Goal: Task Accomplishment & Management: Manage account settings

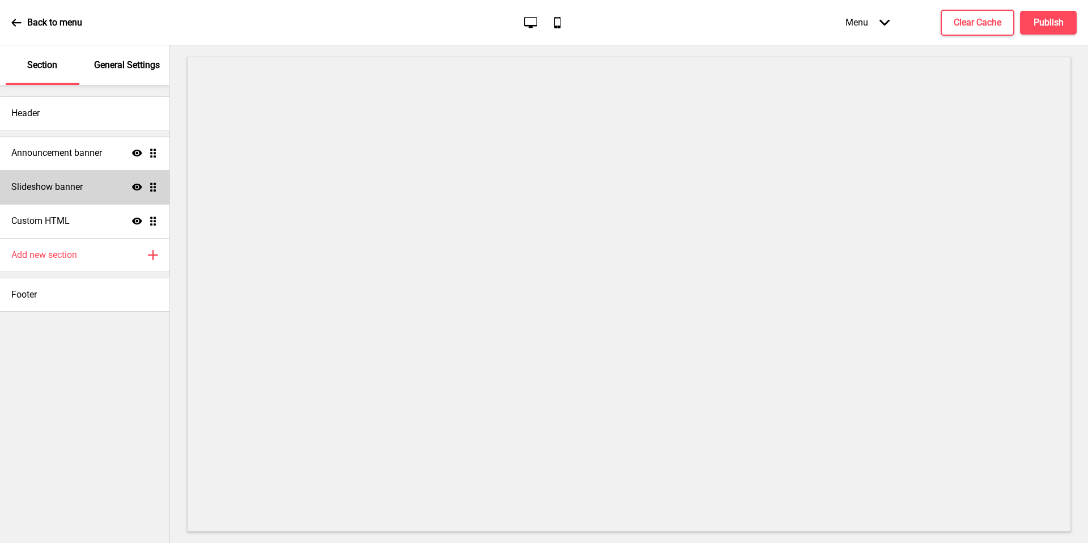
click at [90, 180] on div "Slideshow banner Show Drag" at bounding box center [84, 187] width 169 height 34
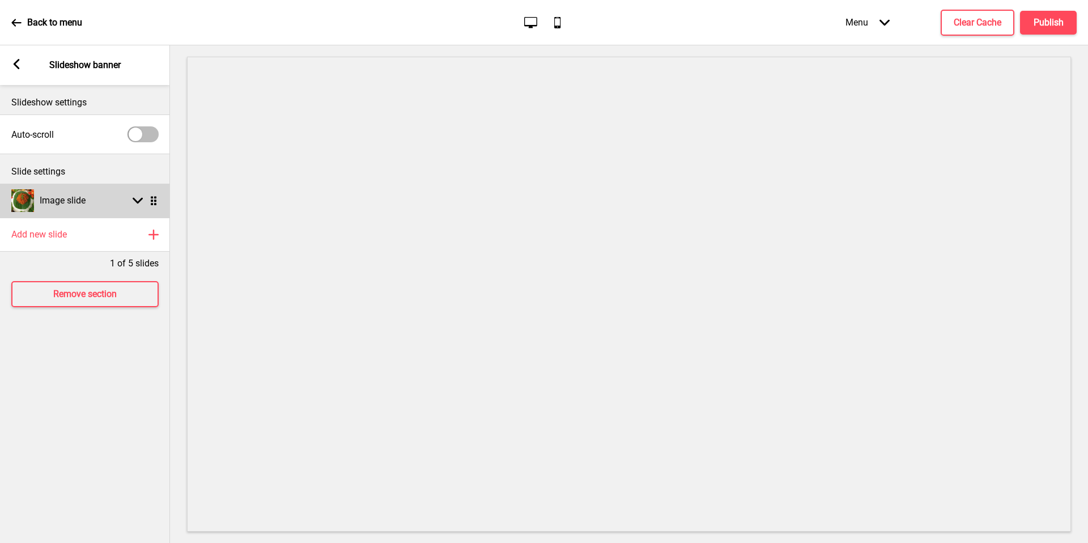
click at [102, 204] on div "Image slide Arrow down Drag" at bounding box center [85, 201] width 170 height 34
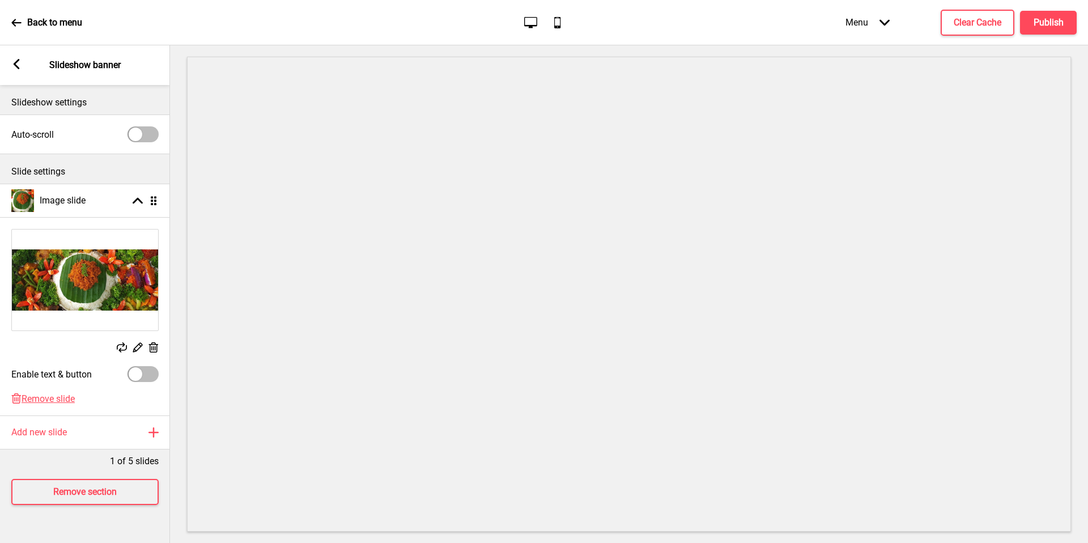
click at [138, 345] on rect at bounding box center [137, 347] width 12 height 12
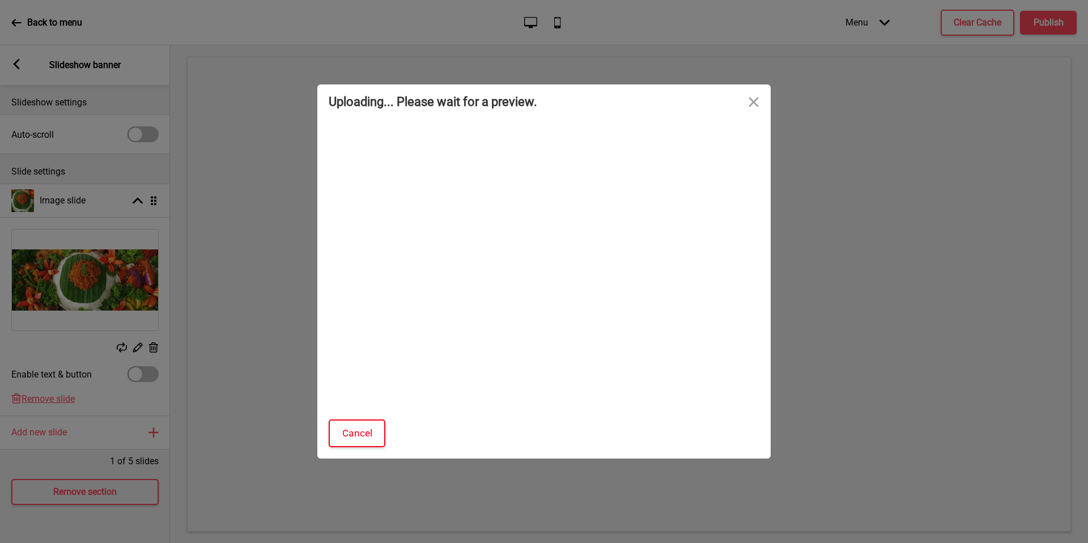
click at [350, 438] on button "Cancel" at bounding box center [357, 433] width 57 height 28
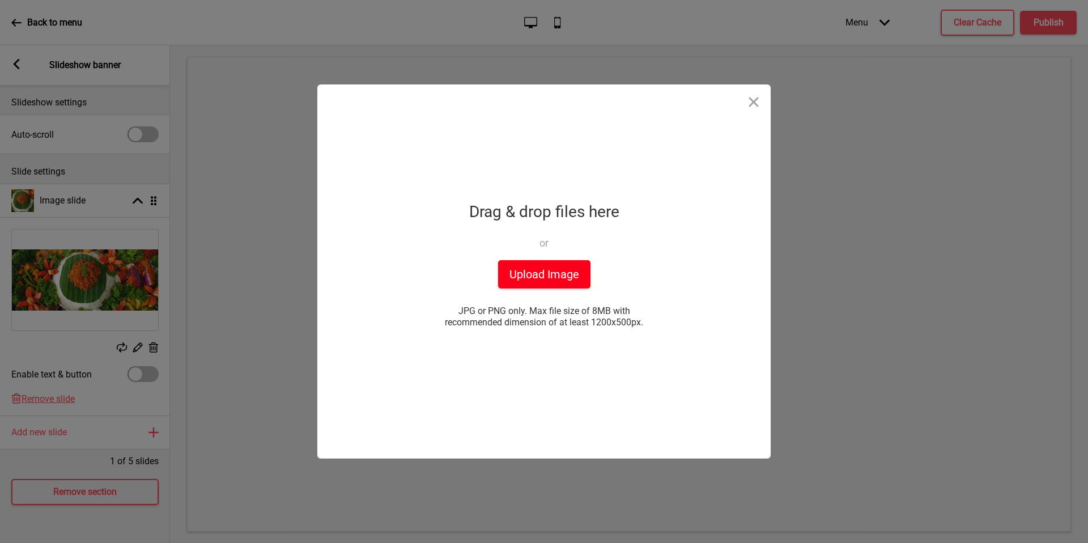
click at [553, 277] on button "Upload Image" at bounding box center [544, 274] width 92 height 28
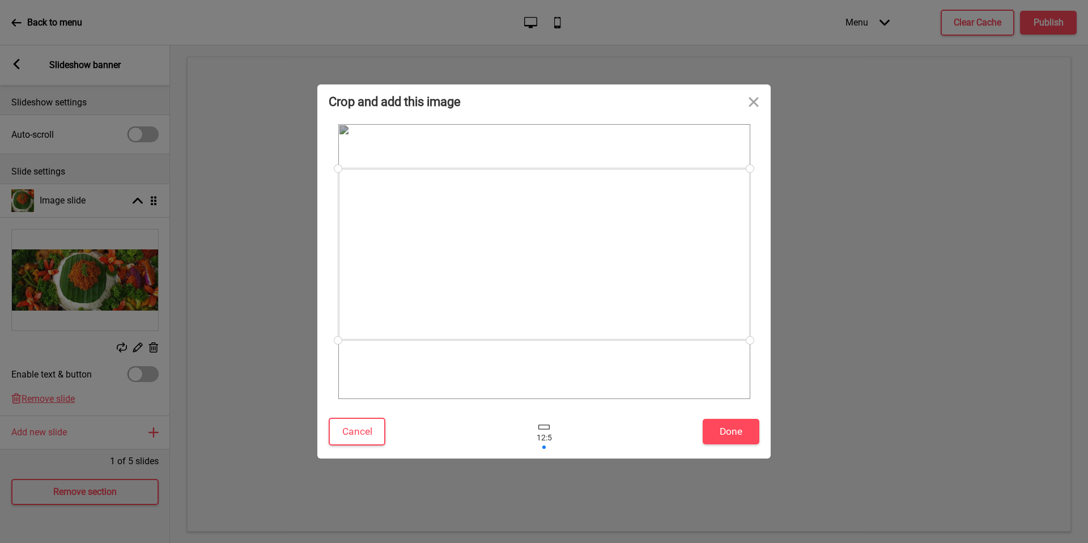
drag, startPoint x: 686, startPoint y: 296, endPoint x: 689, endPoint y: 288, distance: 7.9
click at [689, 288] on div at bounding box center [544, 254] width 412 height 172
click at [730, 433] on button "Done" at bounding box center [731, 432] width 57 height 26
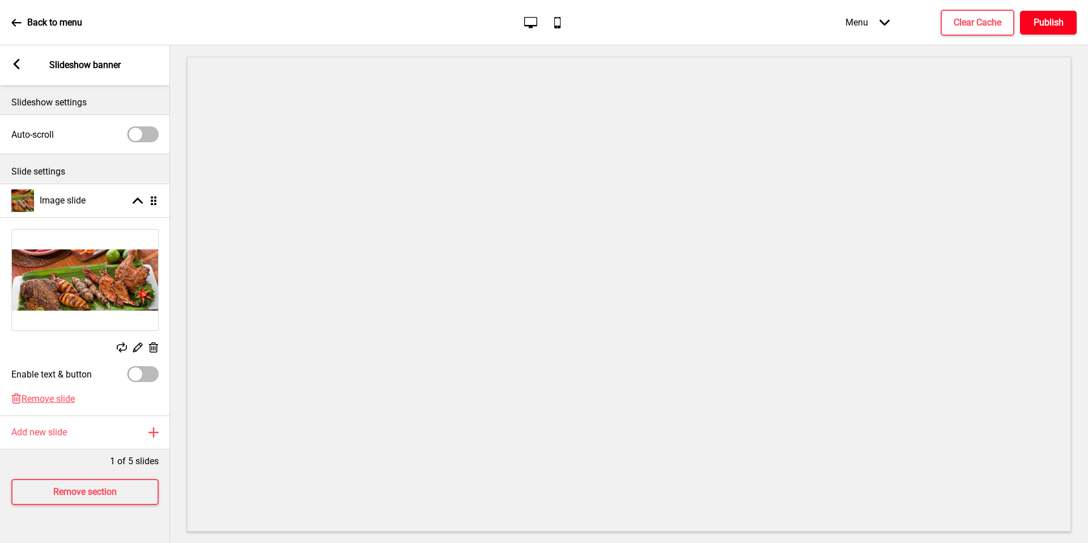
click at [1058, 31] on button "Publish" at bounding box center [1048, 23] width 57 height 24
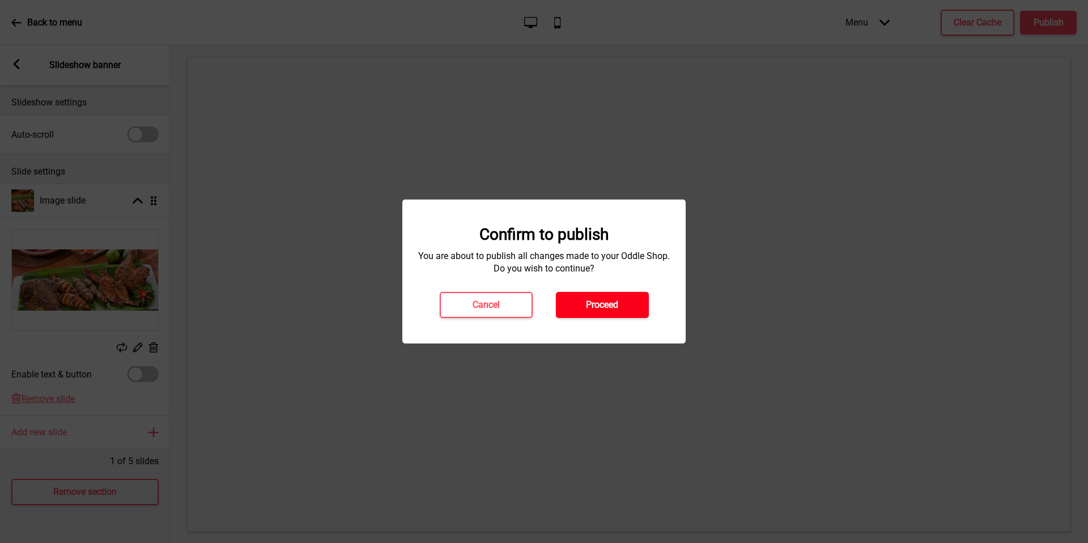
click at [608, 309] on h4 "Proceed" at bounding box center [602, 305] width 32 height 12
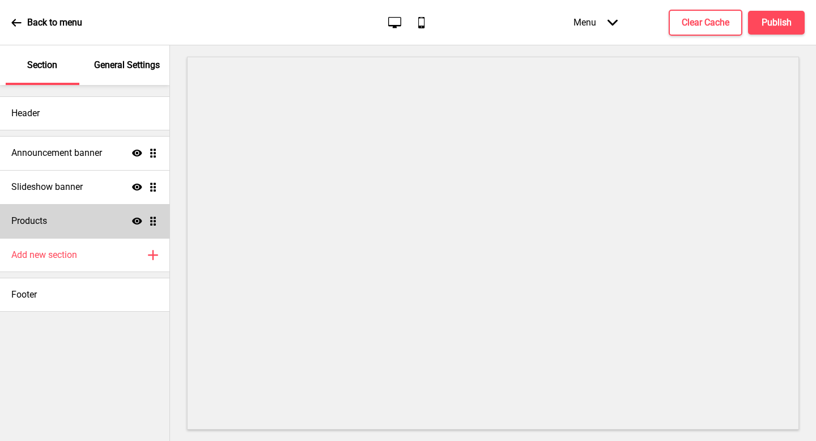
click at [82, 222] on div "Products Show Drag" at bounding box center [84, 221] width 169 height 34
select select "list"
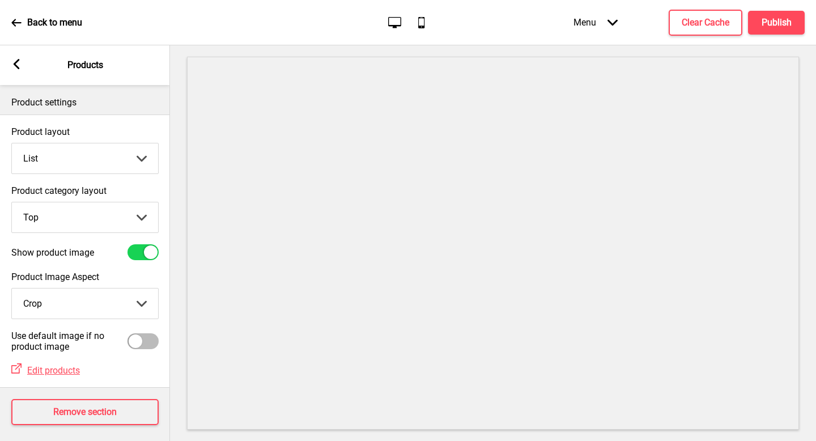
scroll to position [7, 0]
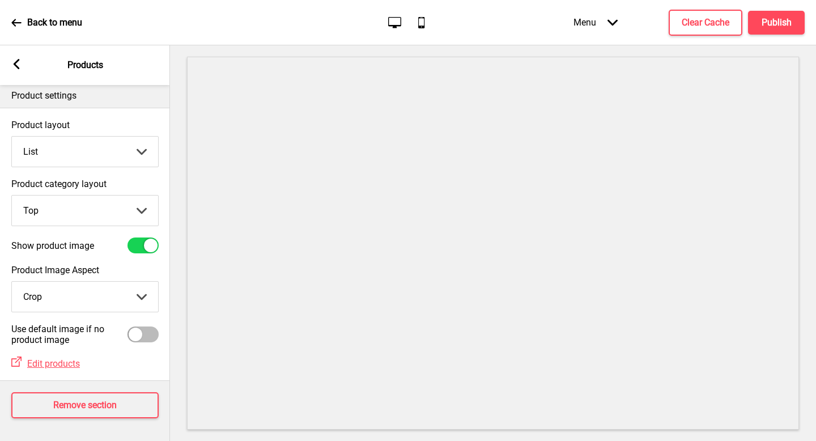
click at [75, 208] on select "Top Side" at bounding box center [85, 211] width 146 height 30
select select "side"
click at [103, 151] on select "Grid List" at bounding box center [85, 152] width 146 height 30
select select "grid"
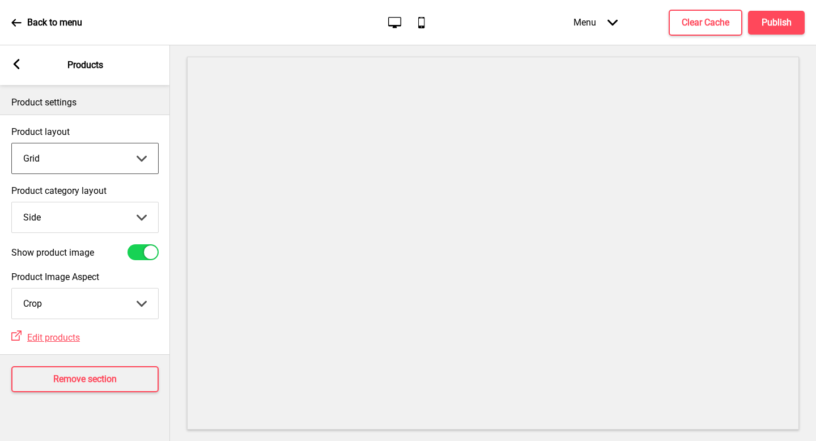
scroll to position [0, 0]
click at [18, 66] on icon at bounding box center [17, 64] width 6 height 10
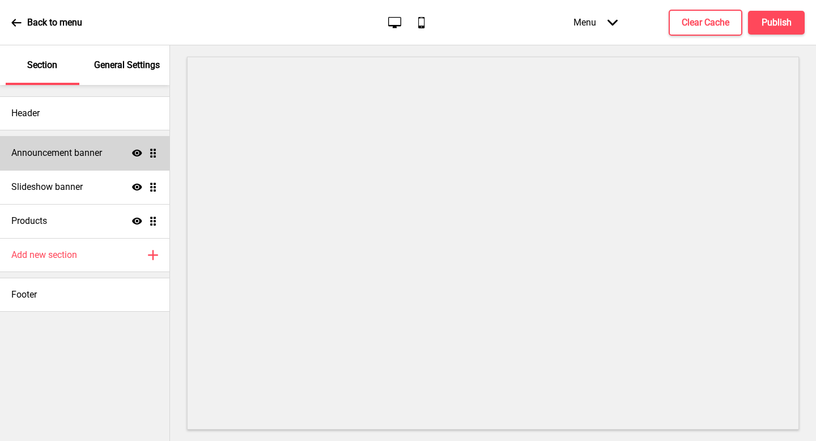
click at [98, 146] on div "Announcement banner Show Drag" at bounding box center [84, 153] width 169 height 34
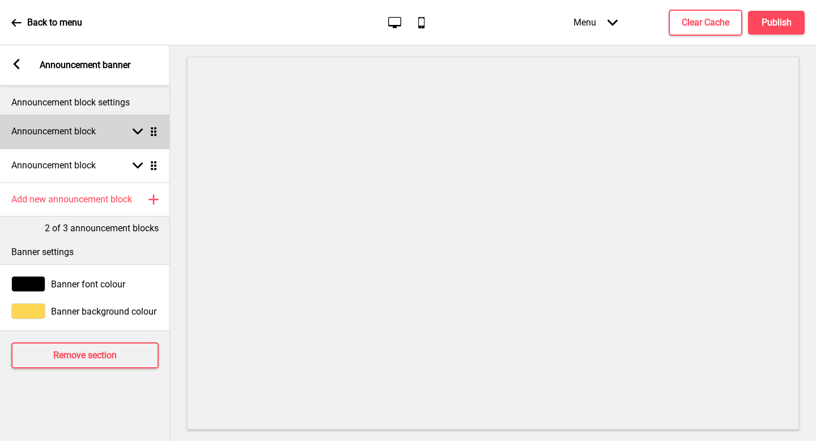
click at [91, 131] on h4 "Announcement block" at bounding box center [53, 131] width 84 height 12
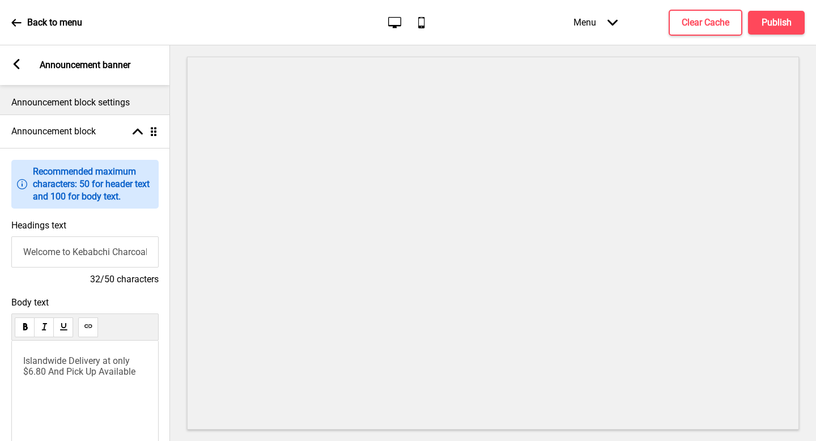
click at [67, 359] on span "Islandwide Delivery at only $6.80 And Pick Up Available" at bounding box center [79, 366] width 112 height 22
copy span "Islandwide Delivery at only $6.80 And Pick Up Available"
click at [105, 255] on input "Welcome to Kebabchi Charcoal BBQ" at bounding box center [84, 251] width 147 height 31
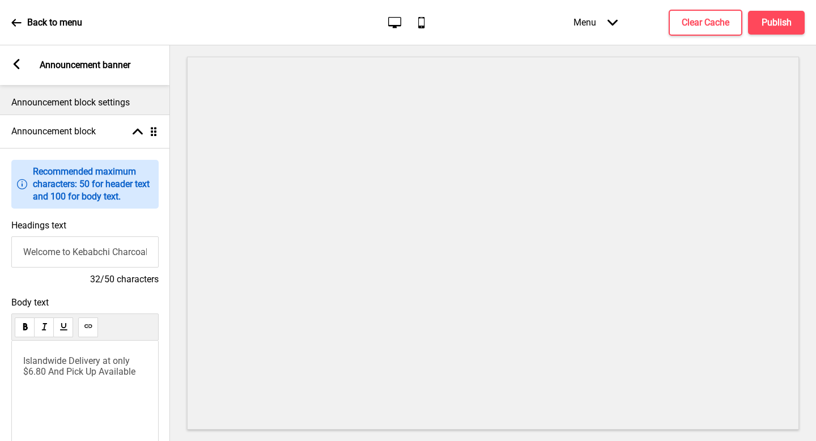
click at [105, 255] on input "Welcome to Kebabchi Charcoal BBQ" at bounding box center [84, 251] width 147 height 31
paste input "Craving authentic Pakistani cuisine? Enjoy islandwide delivery at just $6.80"
click at [116, 255] on input "Craving authentic Pakistani cuisine? Enjoy islandwide delivery at just $6.80" at bounding box center [84, 251] width 147 height 31
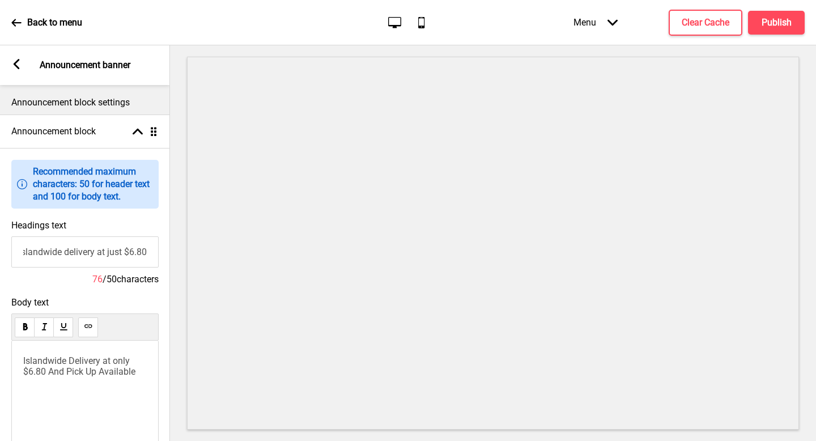
scroll to position [0, 0]
drag, startPoint x: 63, startPoint y: 253, endPoint x: 0, endPoint y: 253, distance: 63.5
click at [0, 253] on div "Headings text Craving authentic Pakistani cuisine? Enjoy islandwide delivery at…" at bounding box center [85, 252] width 170 height 77
drag, startPoint x: 159, startPoint y: 257, endPoint x: 150, endPoint y: 254, distance: 9.3
click at [159, 257] on div "Headings text Craving authentic Pakistani cuisine? Enjoy islandwide delivery at…" at bounding box center [85, 252] width 170 height 77
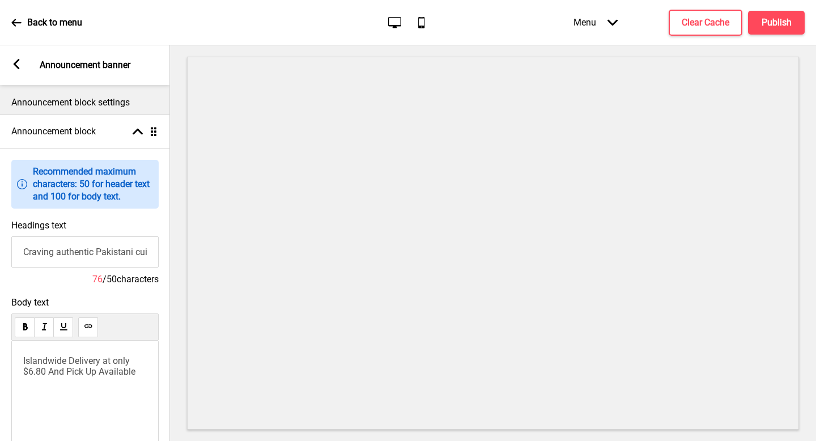
drag, startPoint x: 130, startPoint y: 253, endPoint x: 0, endPoint y: 237, distance: 130.7
click at [0, 237] on div "Headings text Craving authentic Pakistani cuisine? Enjoy islandwide delivery at…" at bounding box center [85, 252] width 170 height 77
type input "Enjoy islandwide delivery at just $6.80"
click at [78, 366] on span "Islandwide Delivery at only $6.80 And Pick Up Available" at bounding box center [79, 366] width 112 height 22
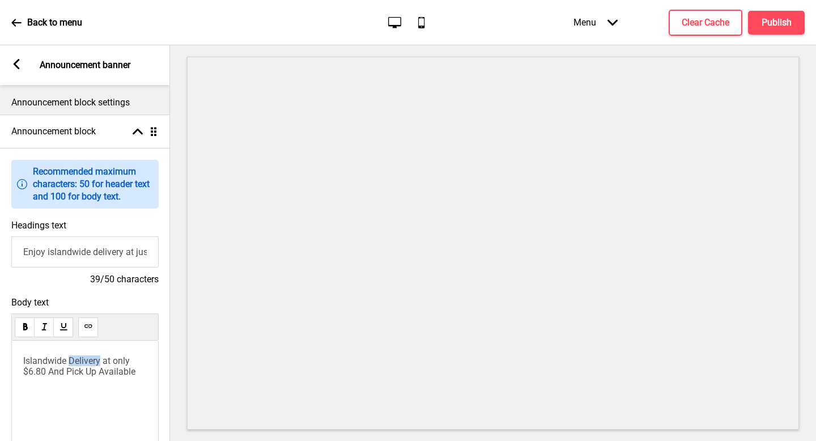
click at [78, 366] on span "Islandwide Delivery at only $6.80 And Pick Up Available" at bounding box center [79, 366] width 112 height 22
click at [78, 366] on span "Islandwide Desave 15% when you self-pickup your favoriteslivery at only $6.80 A…" at bounding box center [83, 376] width 120 height 43
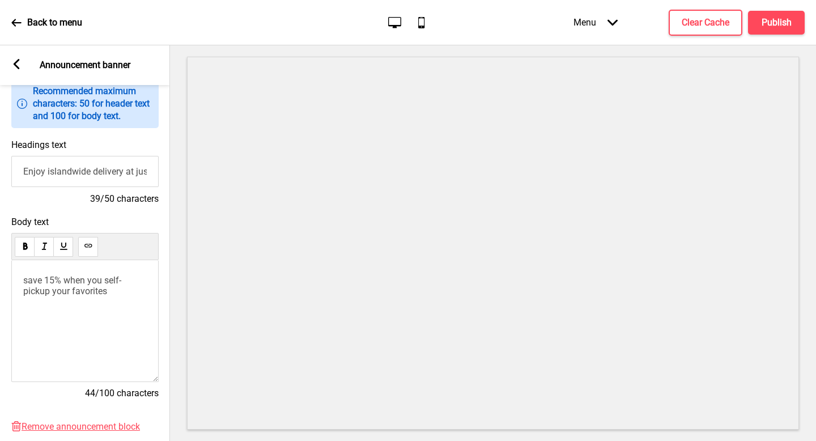
click at [27, 281] on span "save 15% when you self-pickup your favorites" at bounding box center [72, 286] width 98 height 22
click at [14, 72] on div "Arrow left Announcement banner" at bounding box center [85, 65] width 170 height 40
click at [122, 283] on span "Save 15% when you self-pickup your favorites" at bounding box center [72, 286] width 99 height 22
click at [124, 294] on p "Save 15% when you self-pickup your favorites" at bounding box center [85, 286] width 124 height 22
click at [26, 281] on span "Save 15% when you self-pickup your favorites!" at bounding box center [72, 286] width 99 height 22
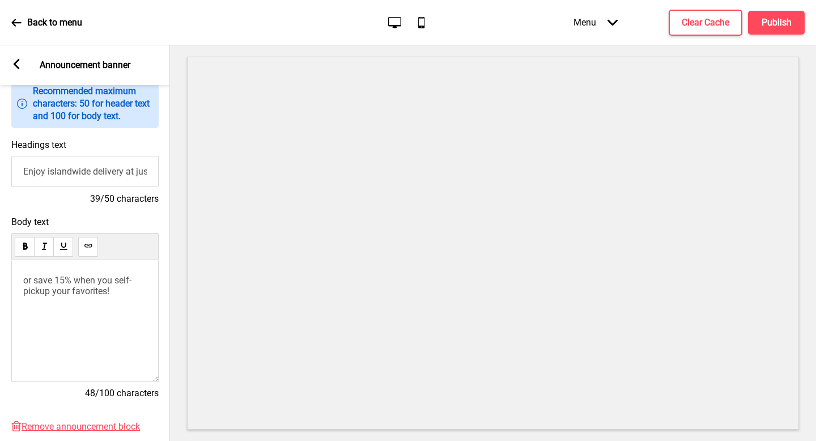
click at [20, 66] on rect at bounding box center [16, 64] width 10 height 10
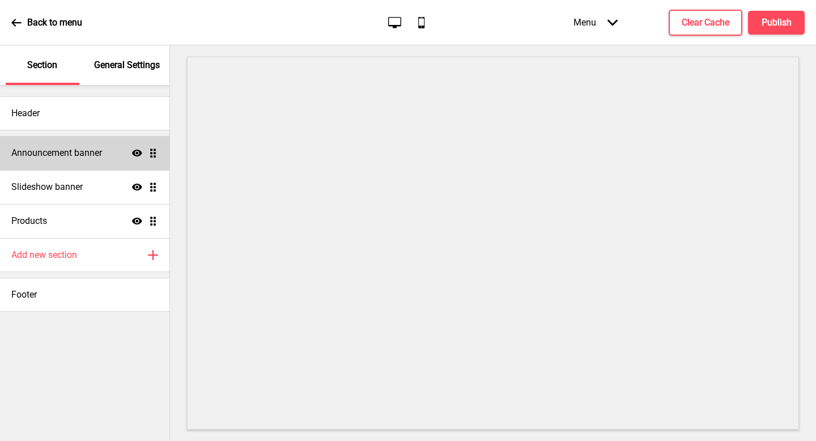
click at [86, 155] on h4 "Announcement banner" at bounding box center [56, 153] width 91 height 12
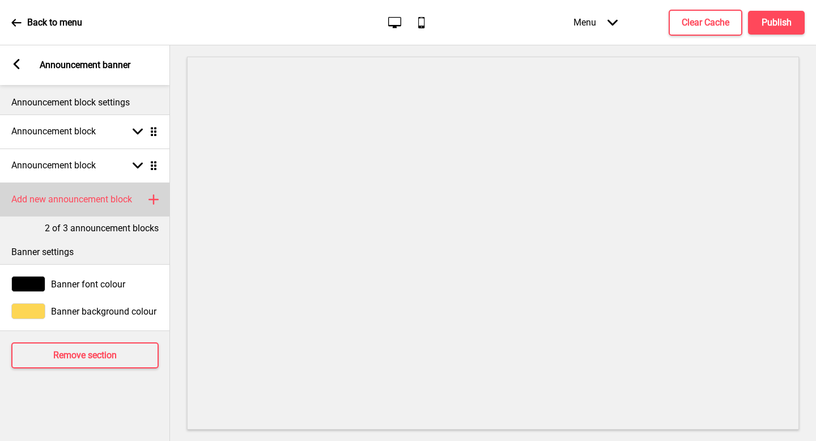
click at [91, 211] on div "Add new announcement block Plus" at bounding box center [85, 199] width 170 height 34
click at [114, 204] on div "Announcement block Arrow down Drag" at bounding box center [85, 199] width 170 height 34
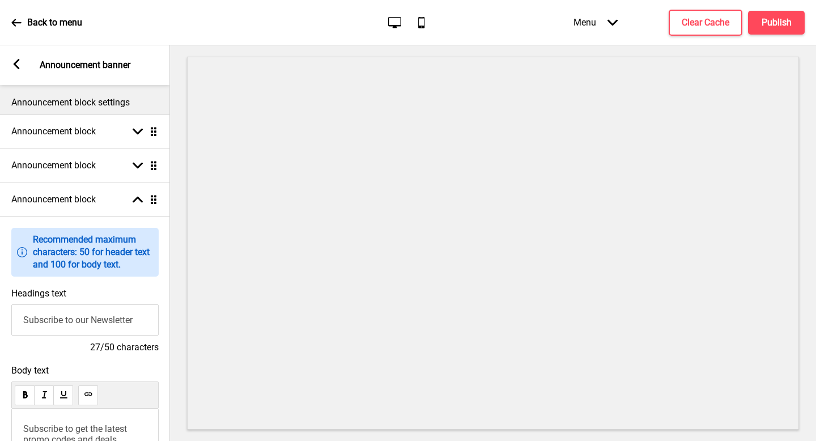
scroll to position [325, 0]
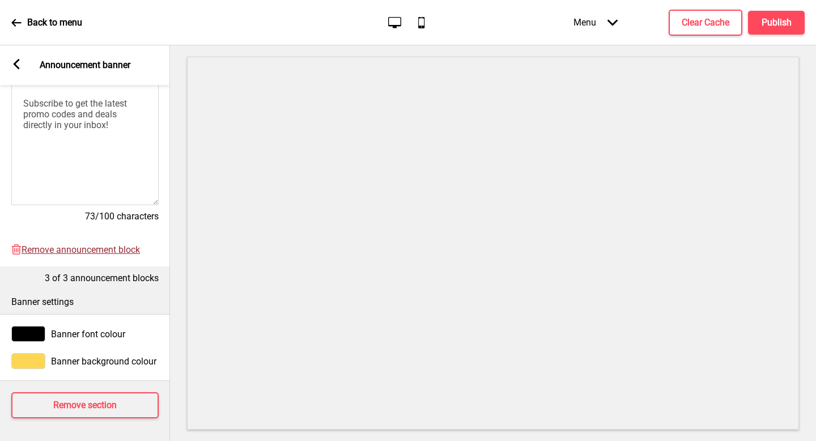
click at [109, 247] on span "Remove announcement block" at bounding box center [81, 249] width 118 height 11
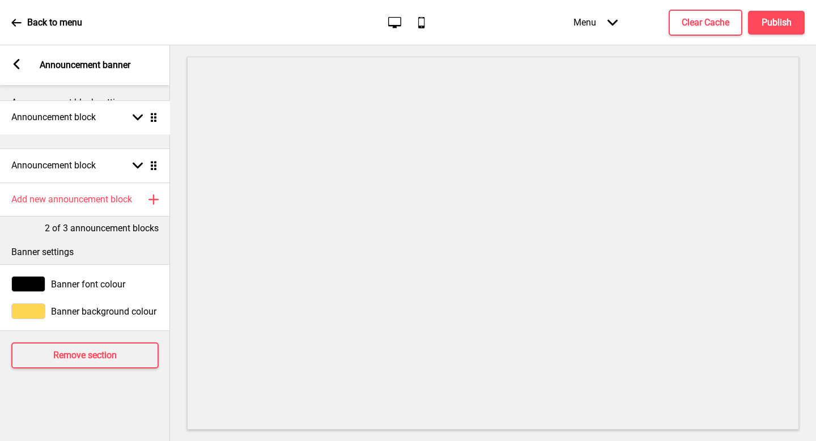
drag, startPoint x: 158, startPoint y: 164, endPoint x: 161, endPoint y: 116, distance: 48.3
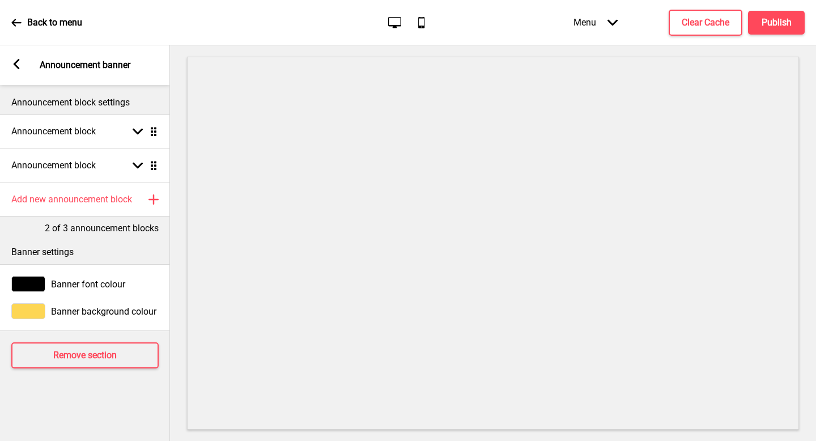
click at [177, 101] on div at bounding box center [493, 243] width 646 height 396
click at [159, 85] on div "Announcement block settings" at bounding box center [85, 99] width 170 height 29
click at [15, 66] on icon at bounding box center [17, 64] width 6 height 10
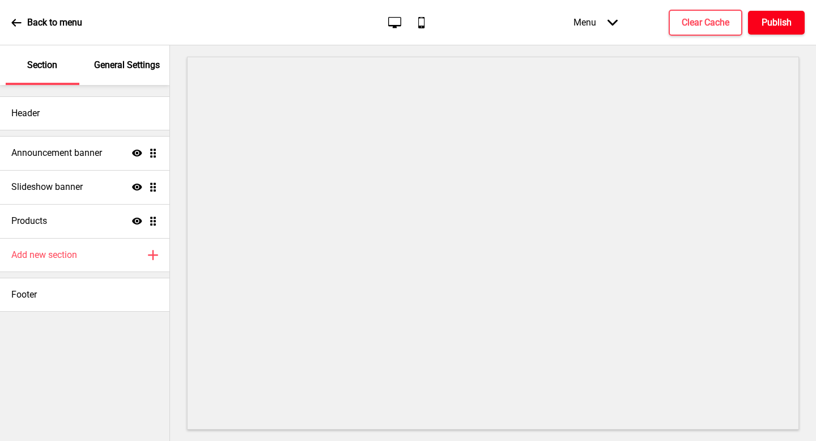
click at [776, 19] on h4 "Publish" at bounding box center [777, 22] width 30 height 12
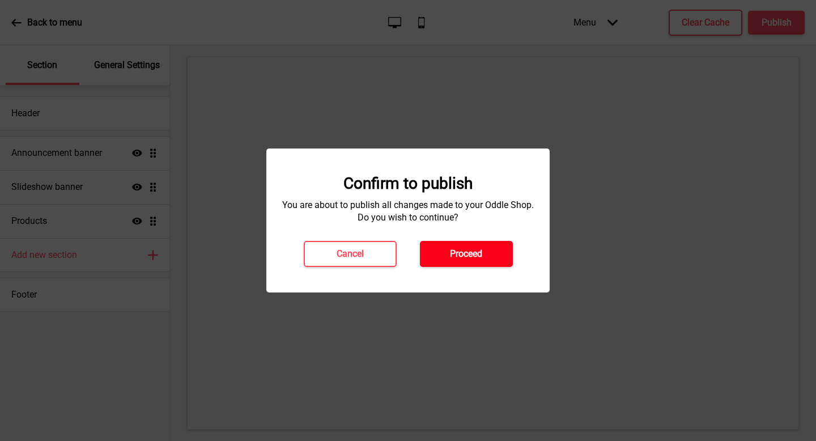
click at [468, 255] on h4 "Proceed" at bounding box center [466, 254] width 32 height 12
